Goal: Task Accomplishment & Management: Manage account settings

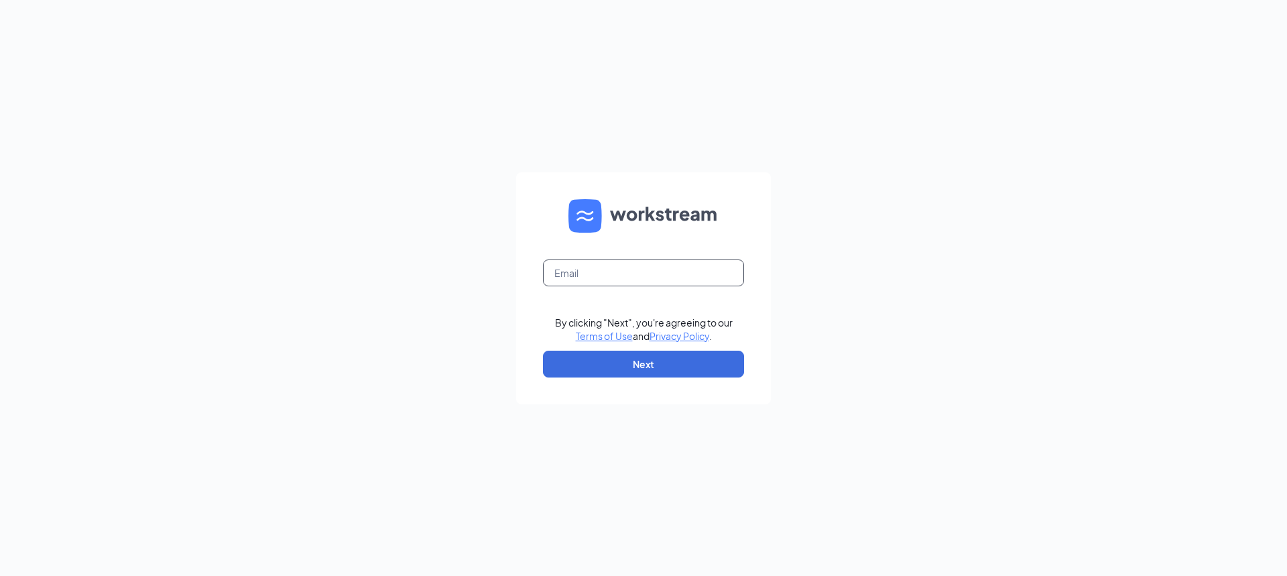
click at [609, 274] on input "text" at bounding box center [643, 272] width 201 height 27
type input "taxandaccounting@mehlingtax.com"
click at [647, 368] on button "Next" at bounding box center [643, 364] width 201 height 27
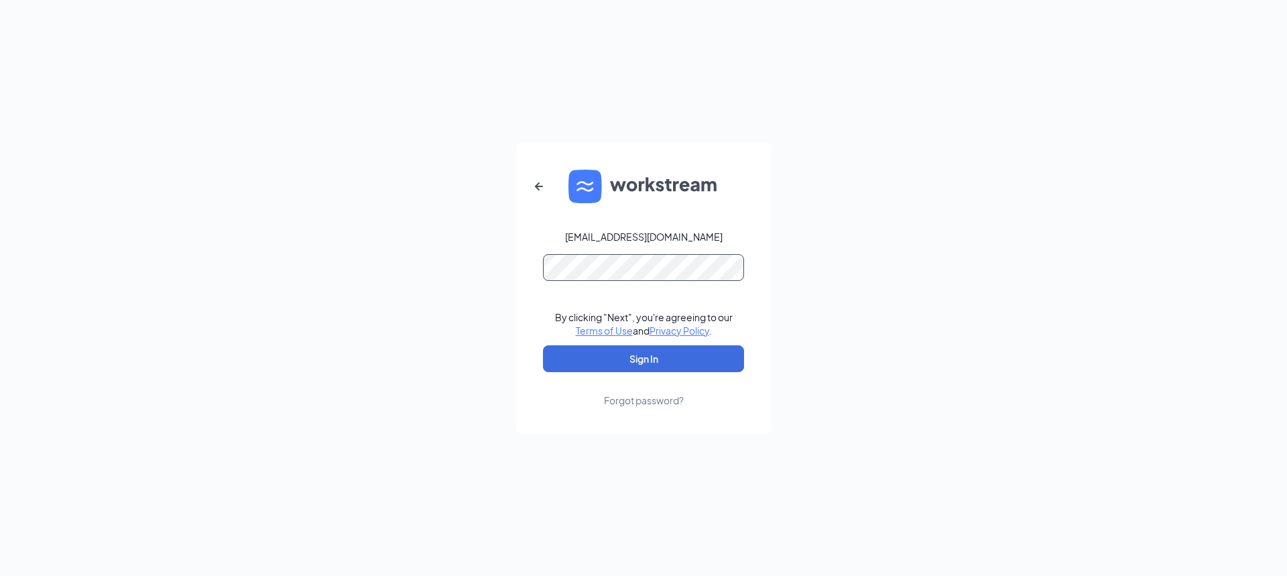
click at [543, 345] on button "Sign In" at bounding box center [643, 358] width 201 height 27
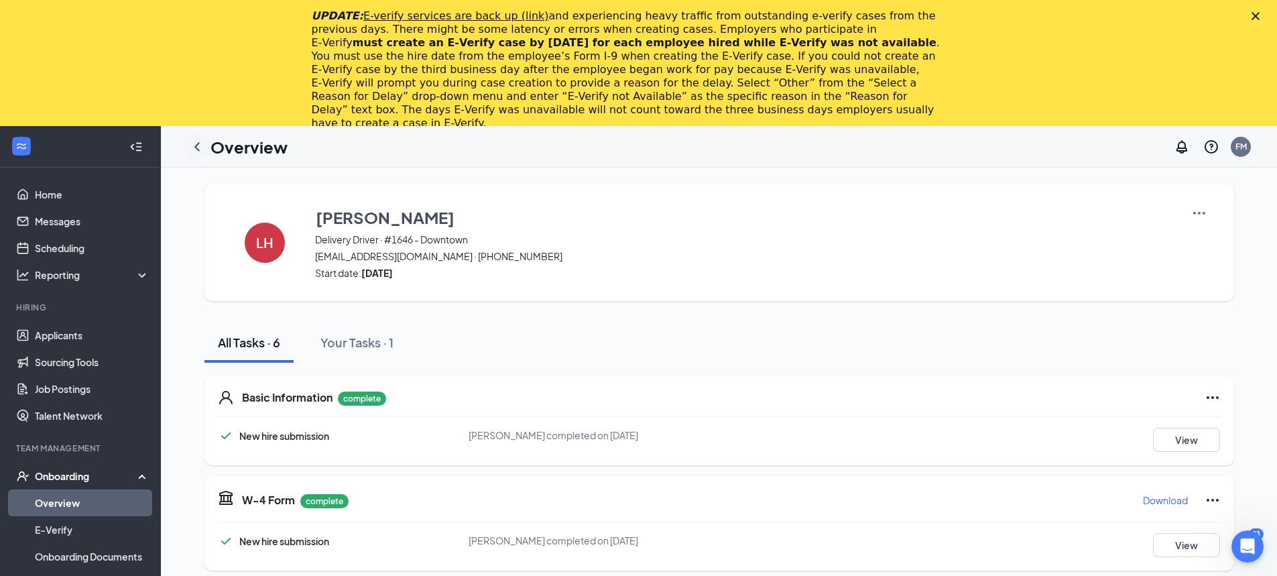
click at [201, 148] on icon "ChevronLeft" at bounding box center [197, 147] width 16 height 16
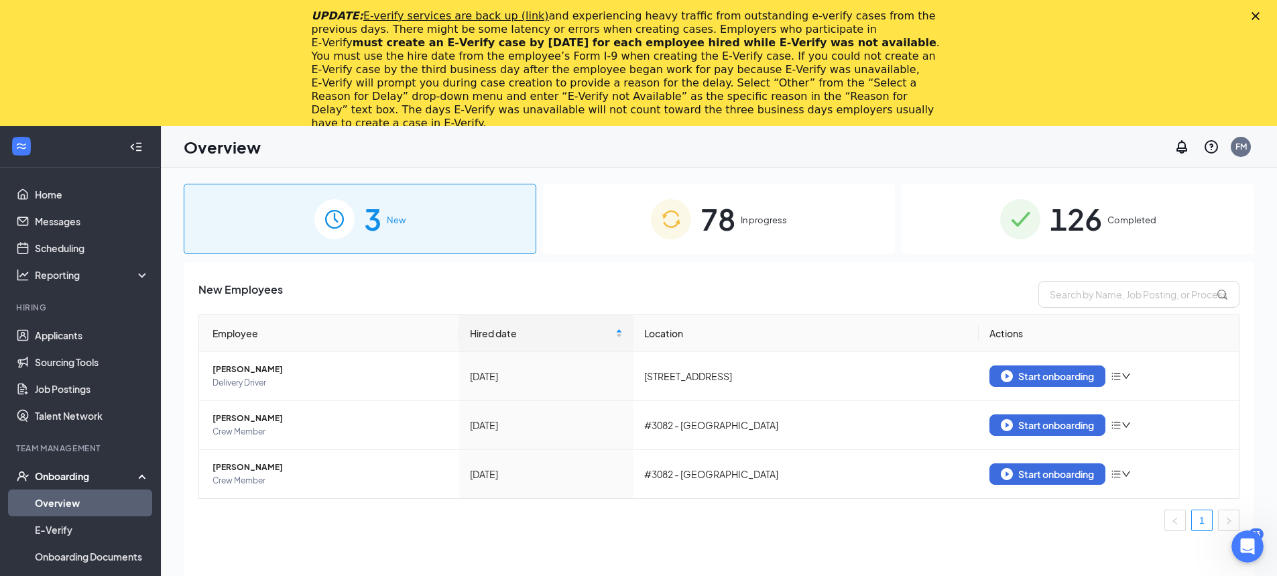
click at [749, 225] on span "In progress" at bounding box center [764, 219] width 46 height 13
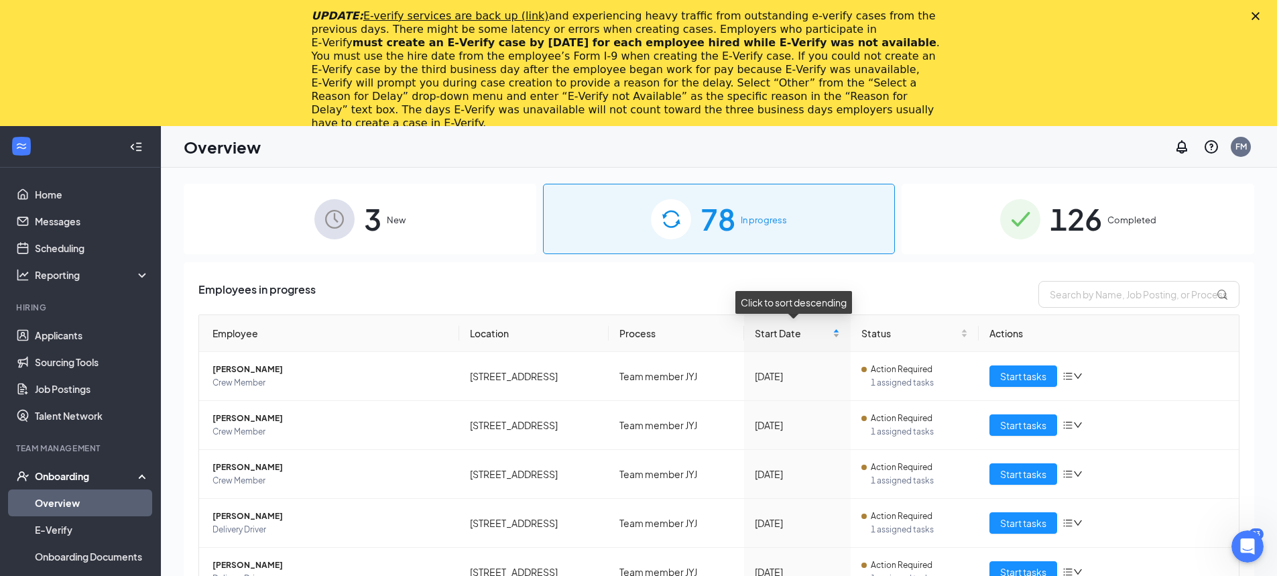
click at [832, 334] on div "Start Date" at bounding box center [797, 333] width 85 height 15
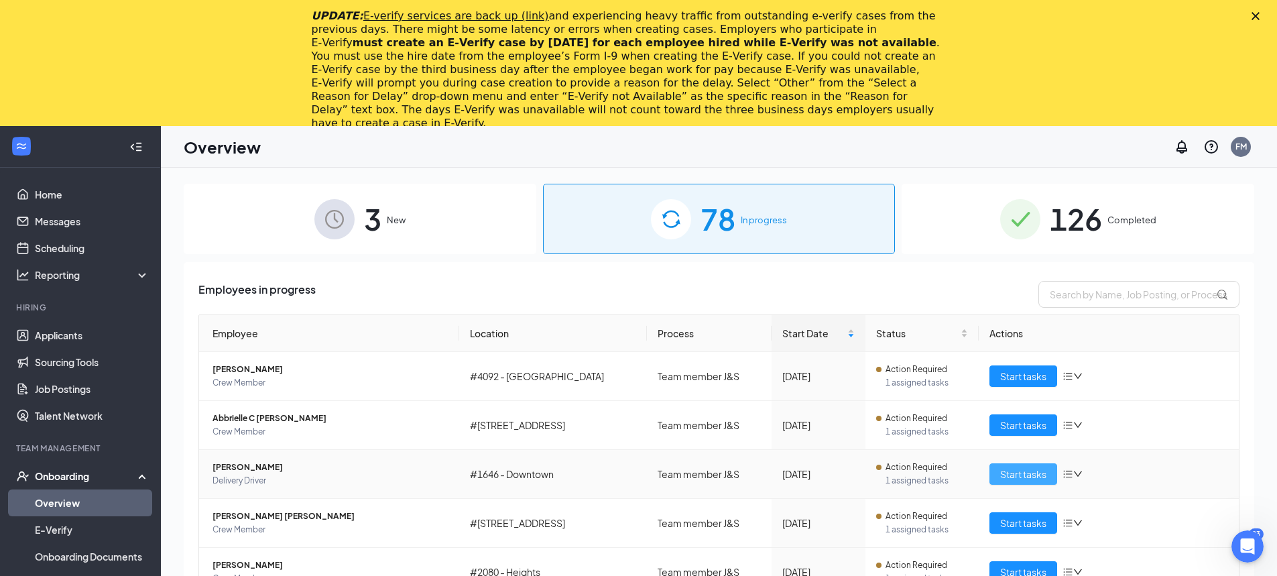
click at [1014, 474] on span "Start tasks" at bounding box center [1023, 474] width 46 height 15
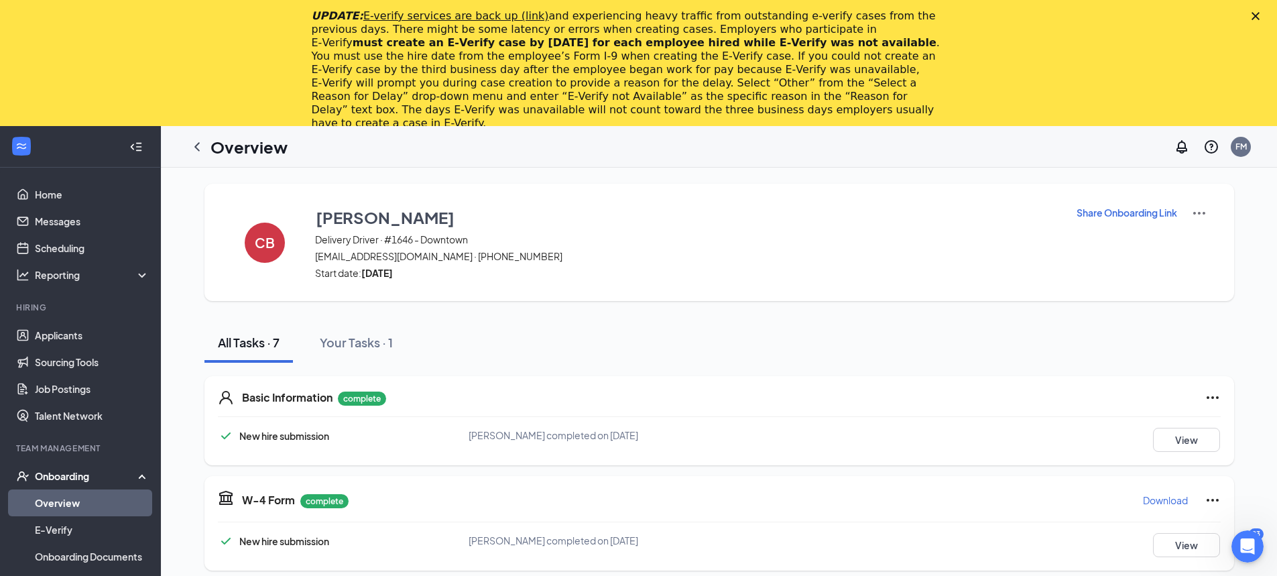
click at [1161, 497] on p "Download" at bounding box center [1165, 499] width 45 height 13
click at [1205, 398] on icon "Ellipses" at bounding box center [1213, 397] width 16 height 16
click at [1160, 438] on button "View" at bounding box center [1186, 440] width 67 height 24
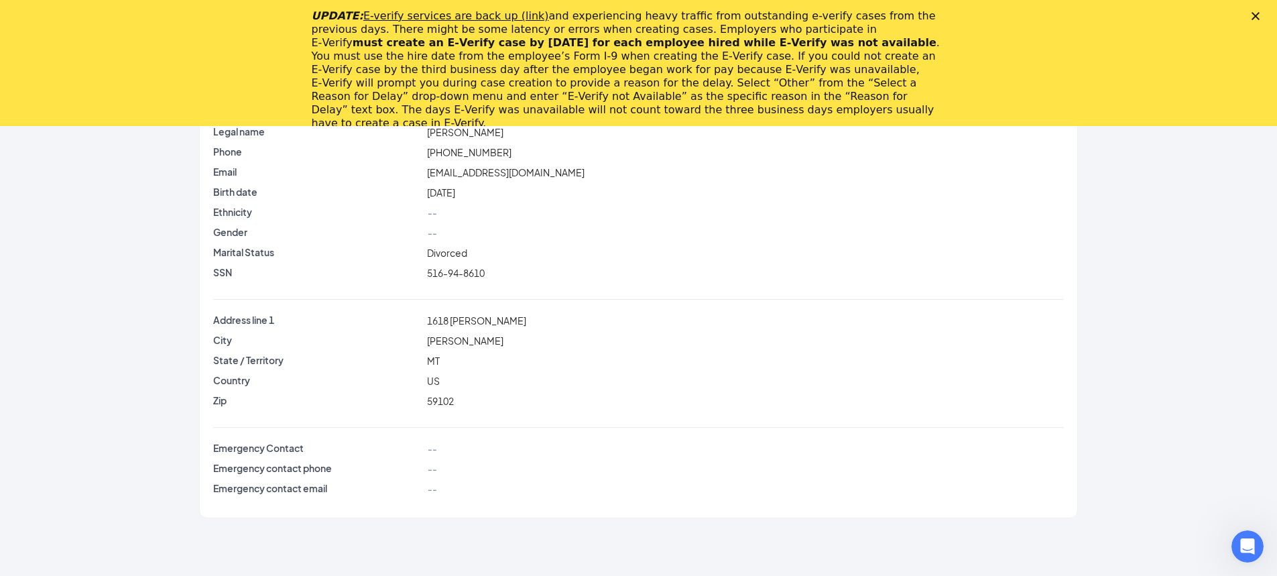
click at [1260, 15] on polygon "Close" at bounding box center [1256, 16] width 8 height 8
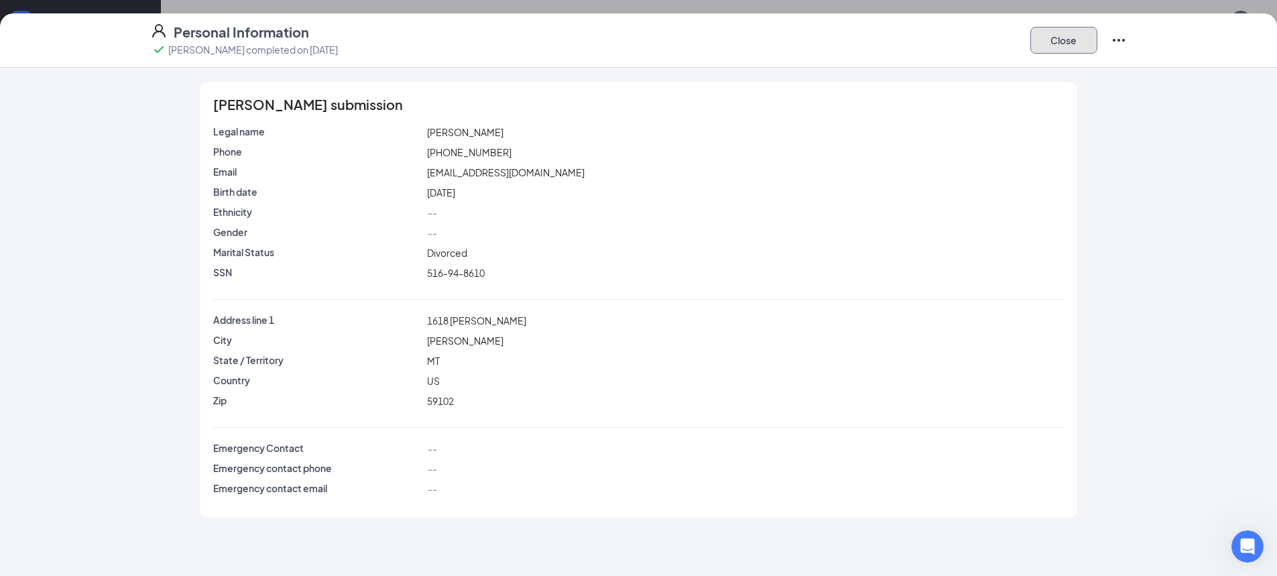
click at [1060, 40] on button "Close" at bounding box center [1063, 40] width 67 height 27
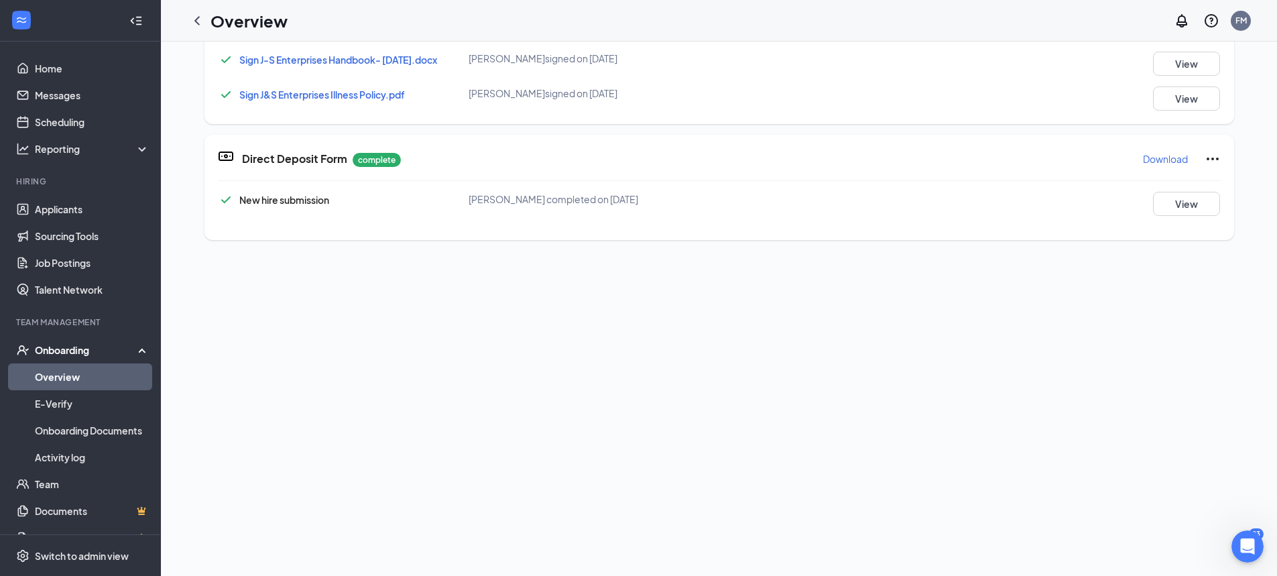
scroll to position [603, 0]
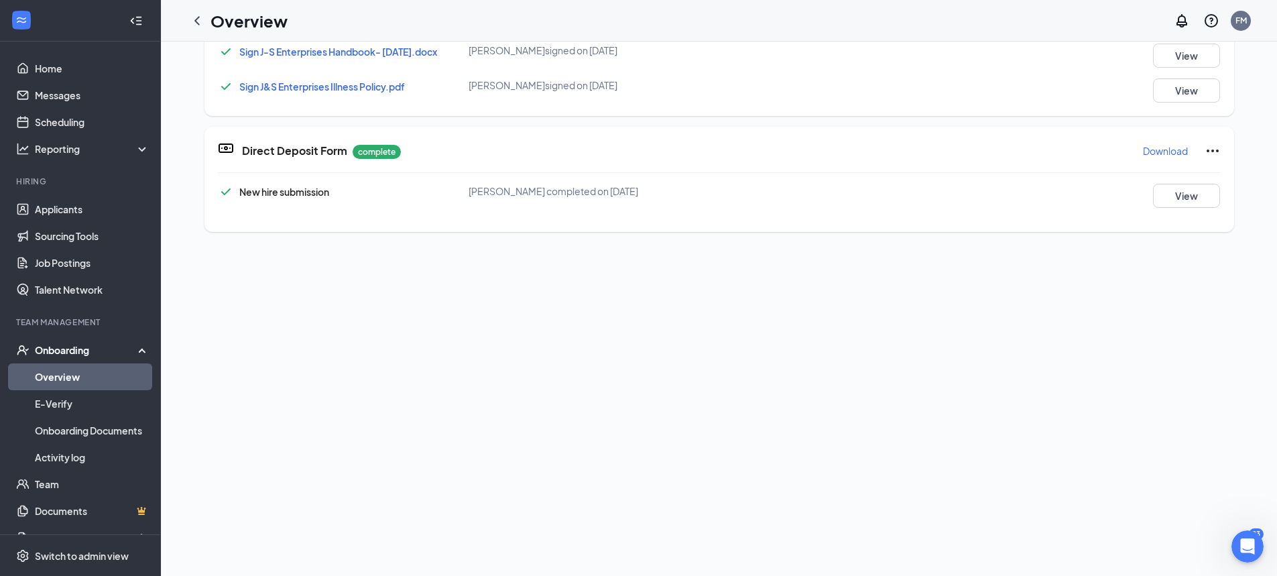
click at [1154, 145] on p "Download" at bounding box center [1165, 150] width 45 height 13
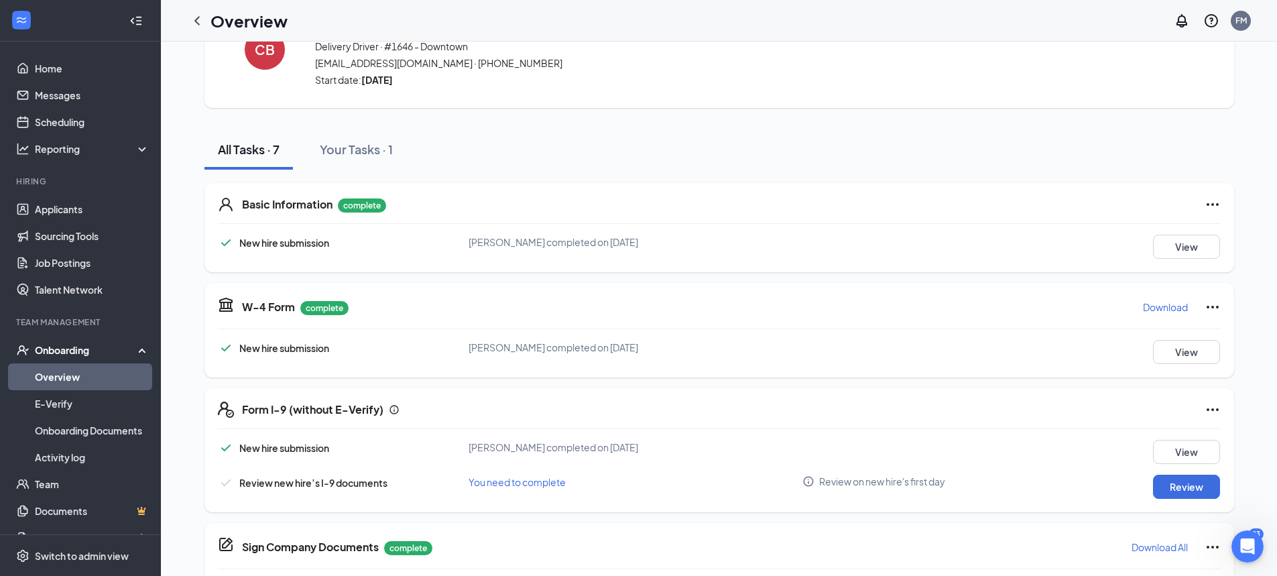
scroll to position [0, 0]
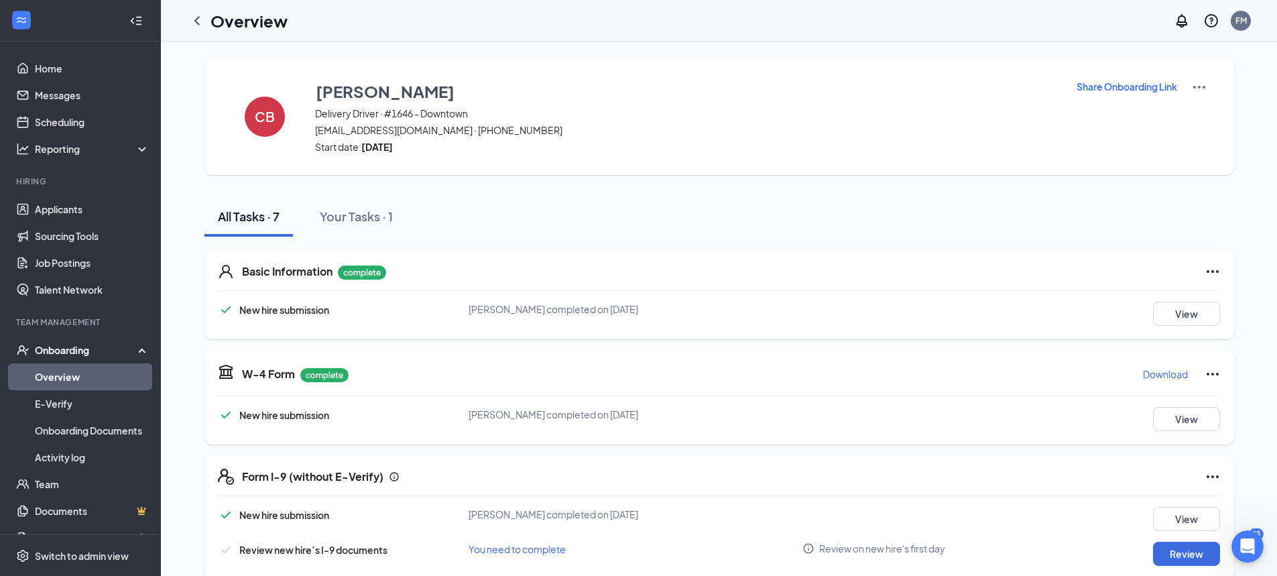
click at [215, 22] on h1 "Overview" at bounding box center [248, 20] width 77 height 23
click at [198, 21] on icon "ChevronLeft" at bounding box center [197, 21] width 16 height 16
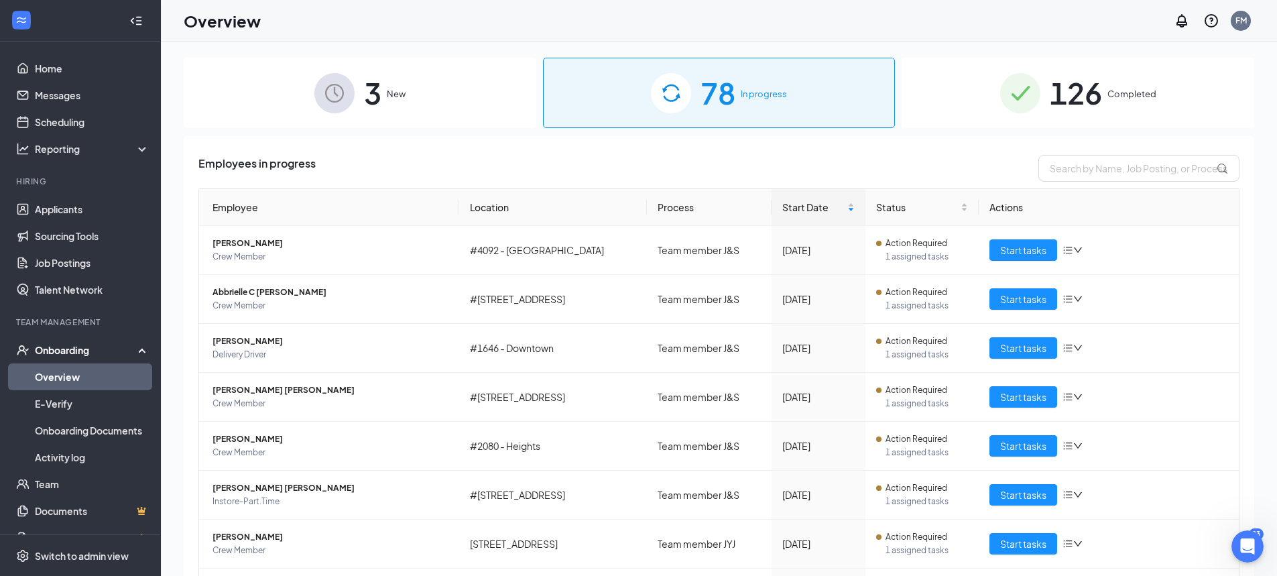
click at [706, 99] on span "78" at bounding box center [718, 93] width 35 height 46
click at [1000, 443] on span "Start tasks" at bounding box center [1023, 445] width 46 height 15
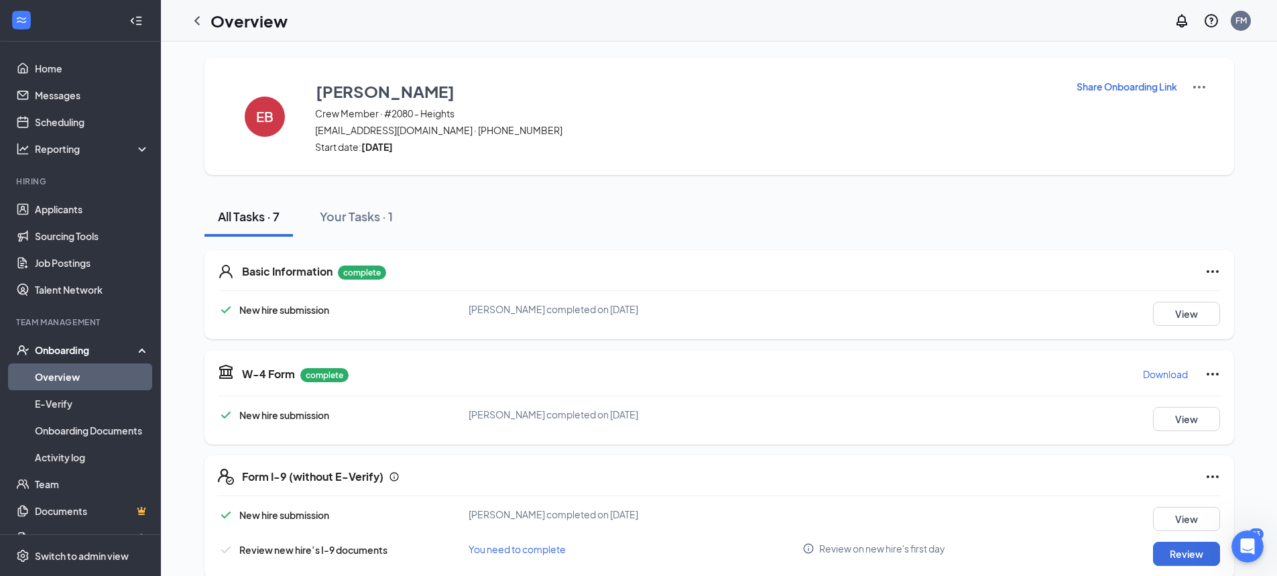
click at [1159, 375] on p "Download" at bounding box center [1165, 373] width 45 height 13
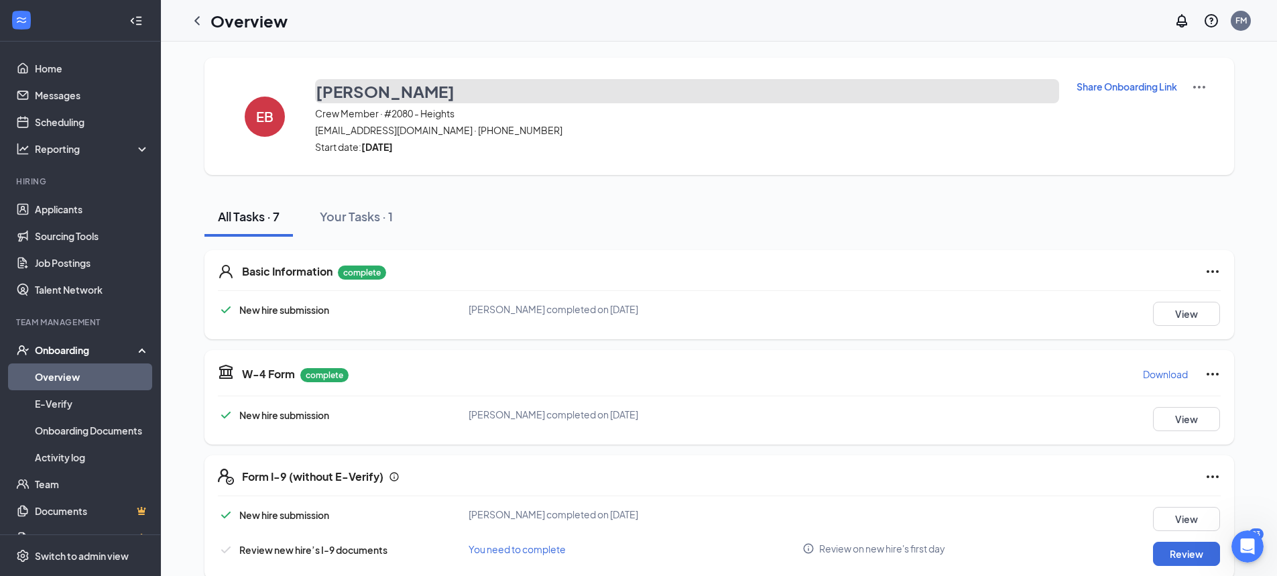
click at [934, 87] on button "[PERSON_NAME]" at bounding box center [687, 91] width 744 height 24
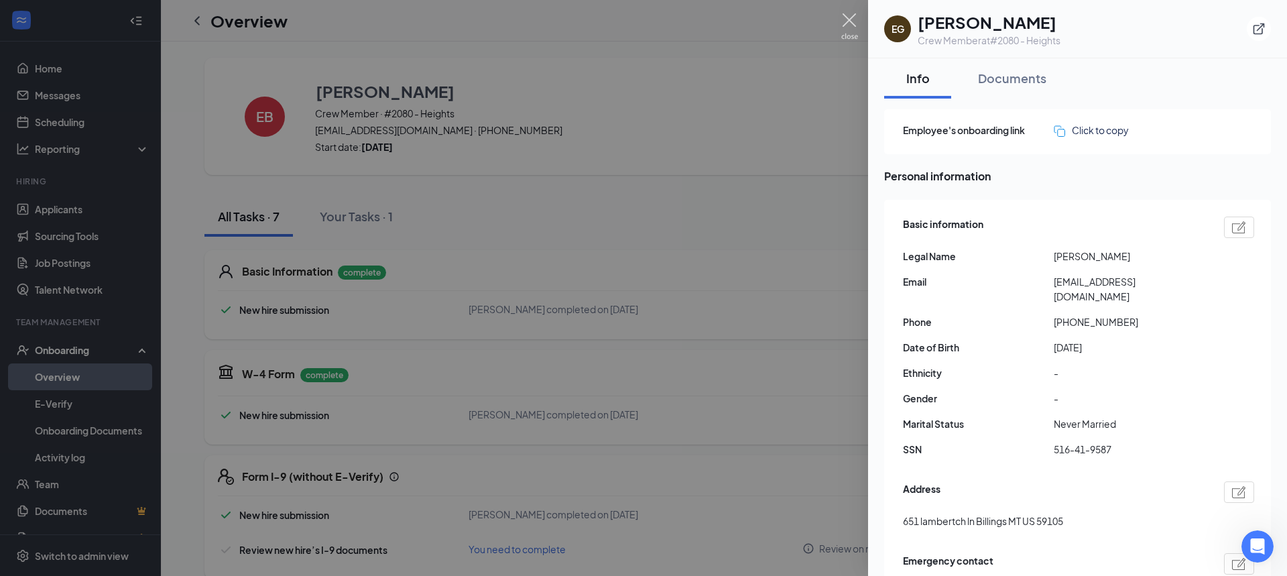
click at [848, 17] on img at bounding box center [849, 26] width 17 height 26
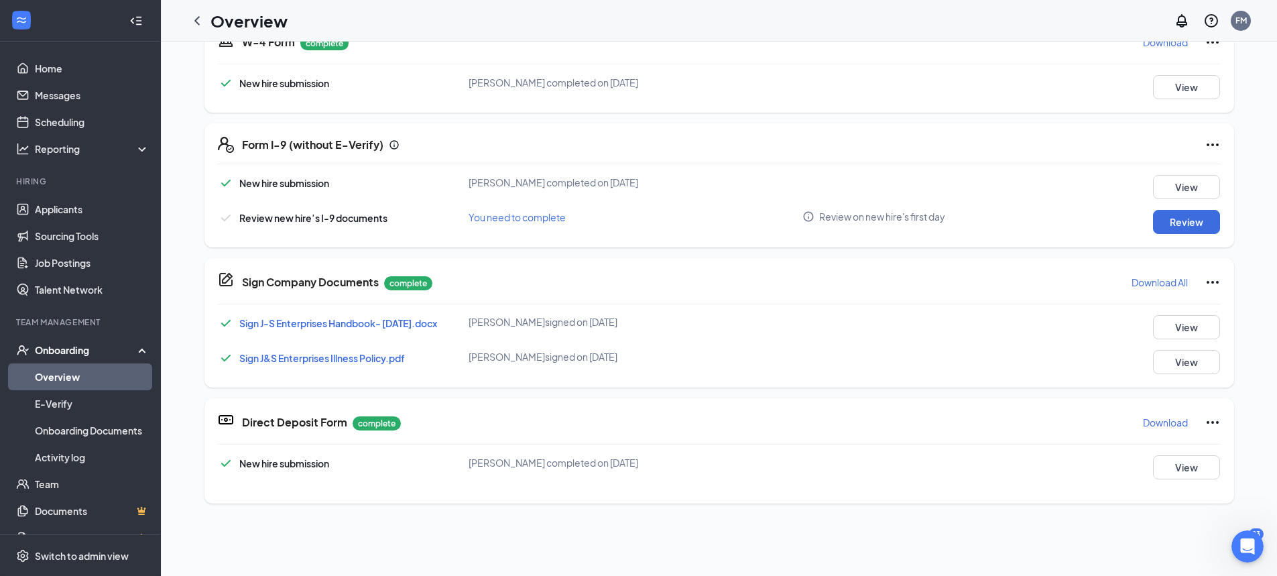
scroll to position [335, 0]
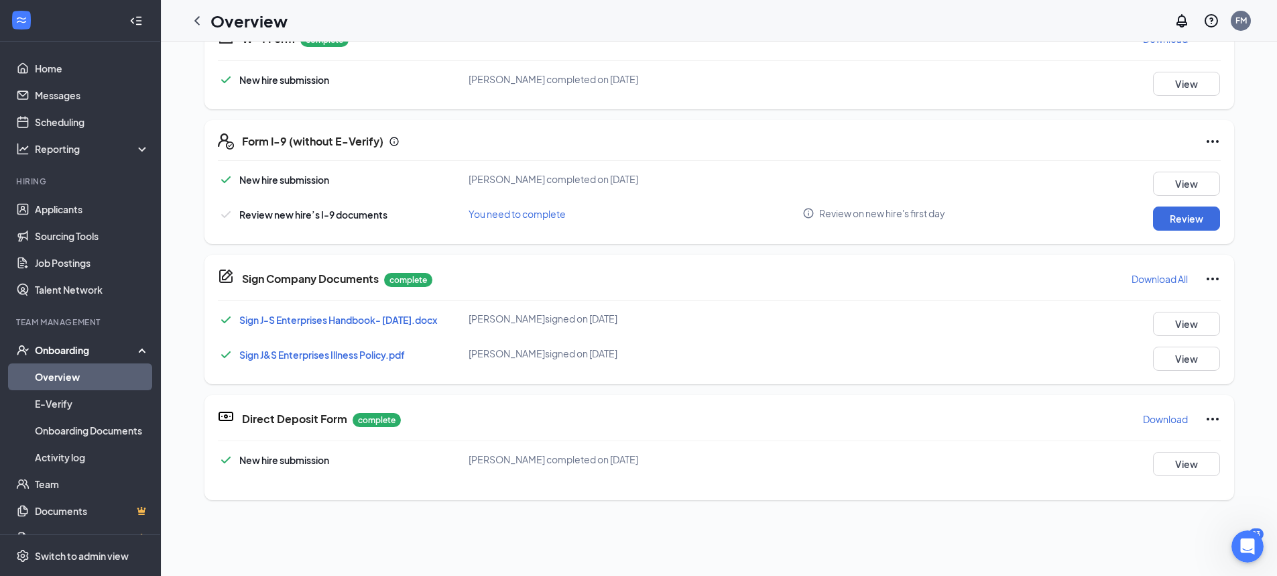
click at [1152, 419] on p "Download" at bounding box center [1165, 418] width 45 height 13
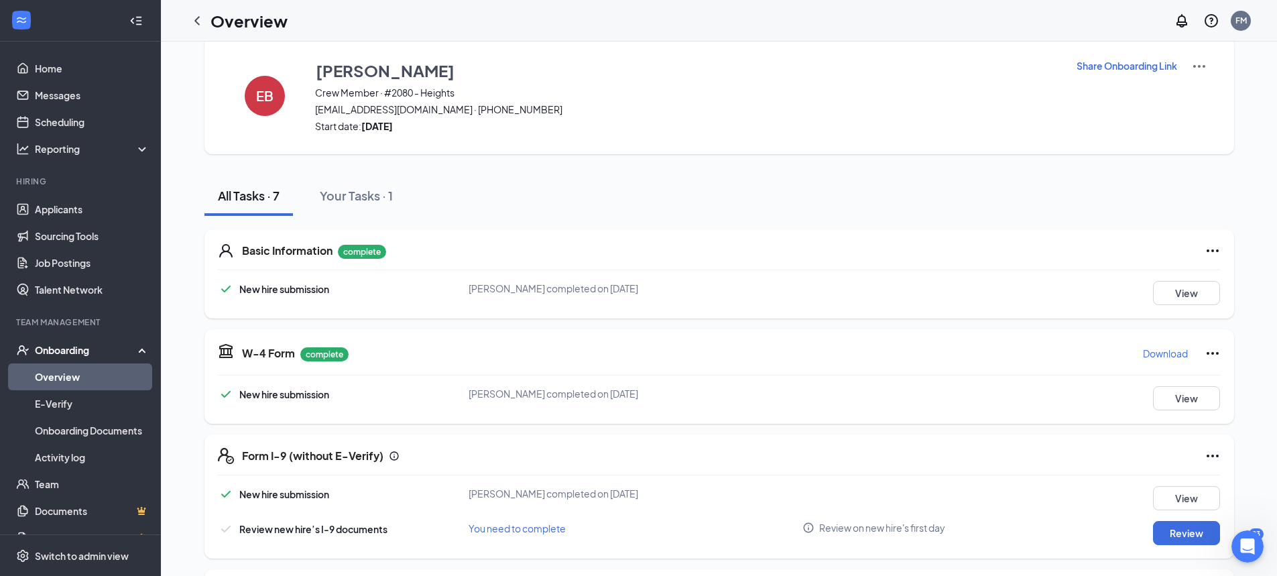
scroll to position [0, 0]
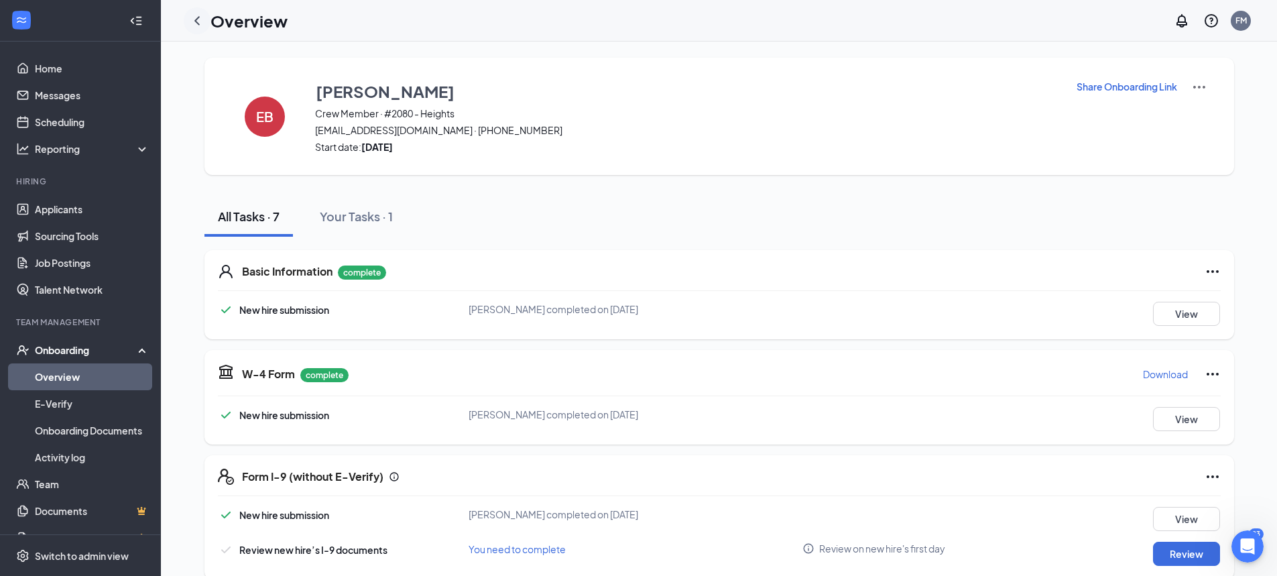
click at [195, 21] on icon "ChevronLeft" at bounding box center [197, 21] width 16 height 16
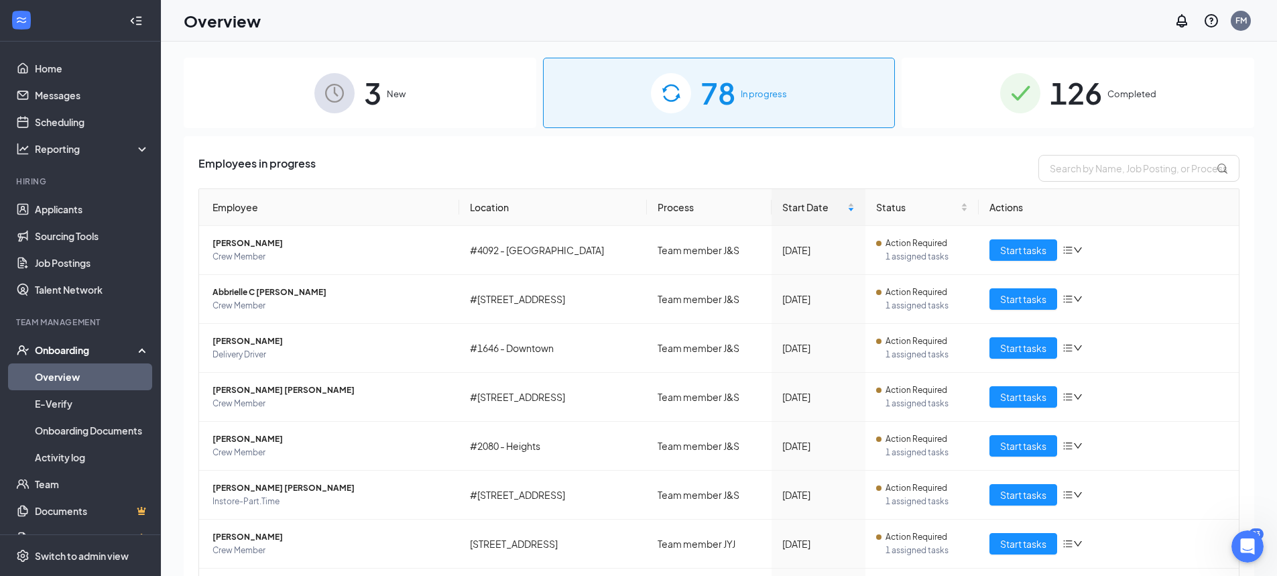
click at [1052, 95] on span "126" at bounding box center [1076, 93] width 52 height 46
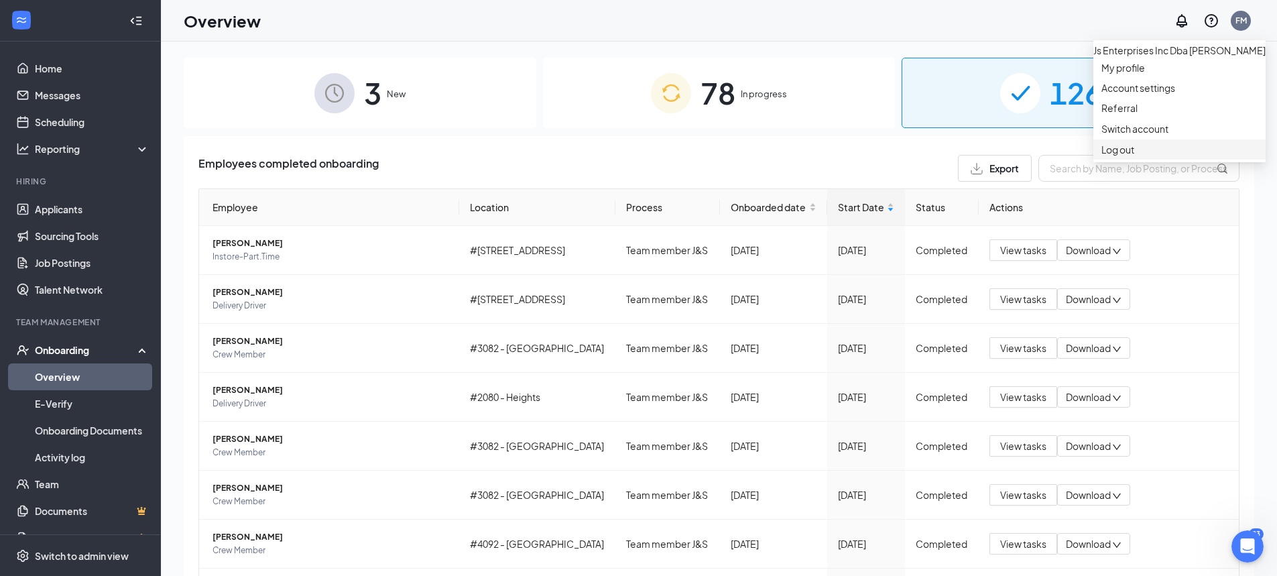
click at [1123, 156] on div "Log out" at bounding box center [1179, 149] width 156 height 13
